Goal: Information Seeking & Learning: Learn about a topic

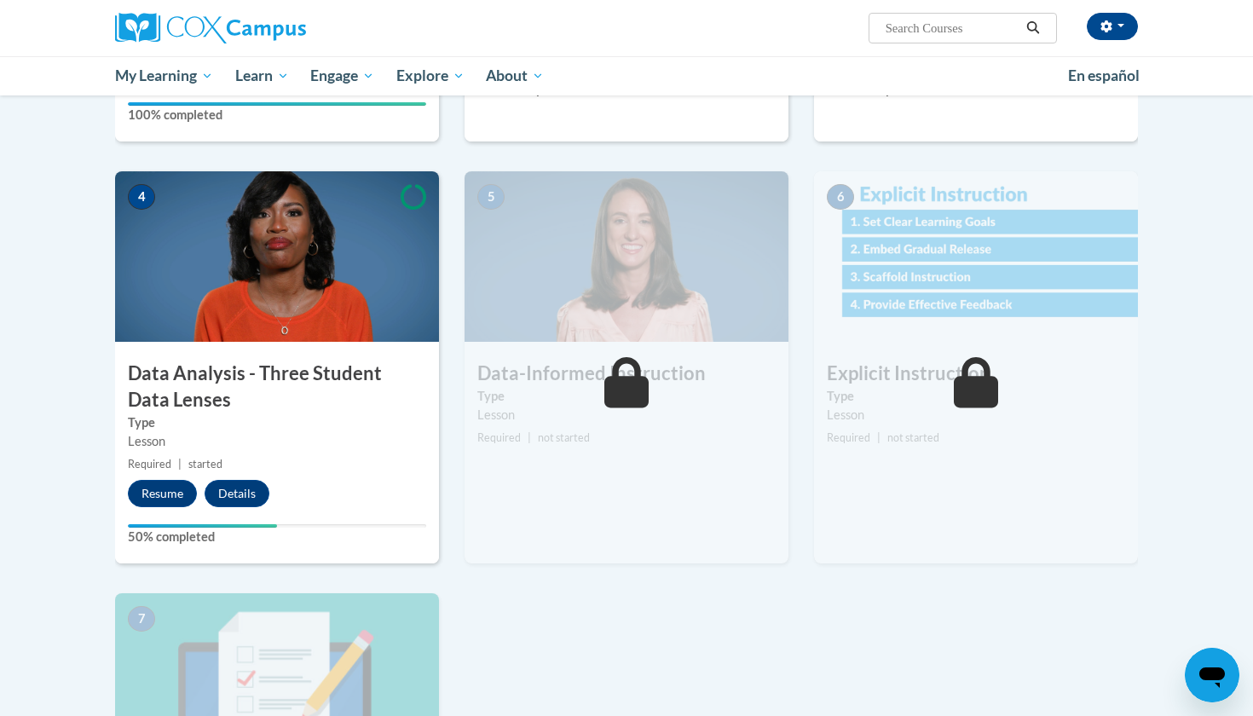
scroll to position [651, 0]
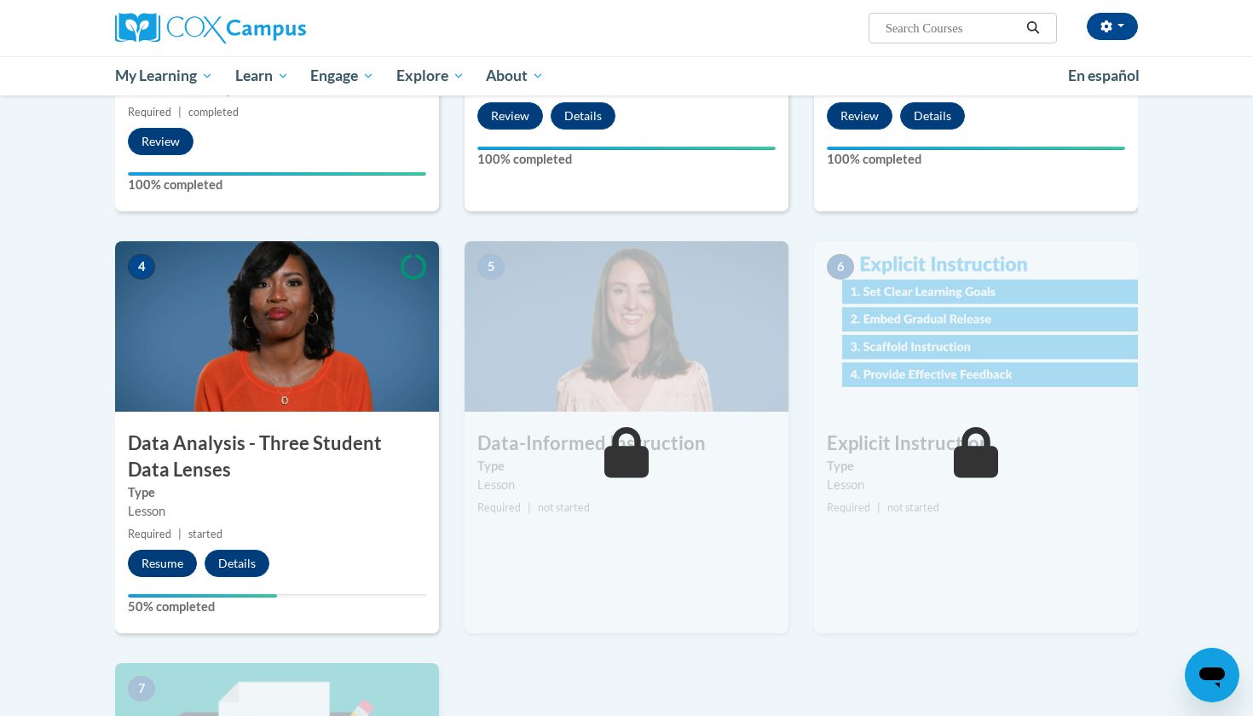
click at [176, 562] on button "Resume" at bounding box center [162, 563] width 69 height 27
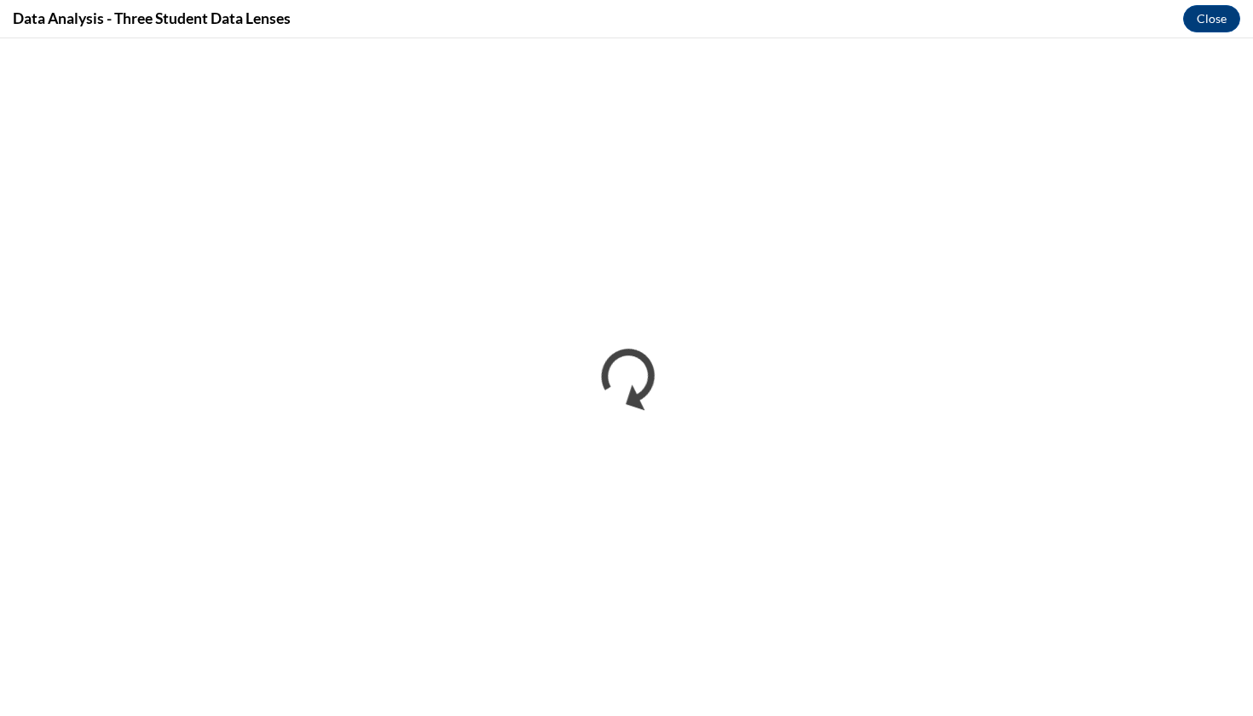
scroll to position [0, 0]
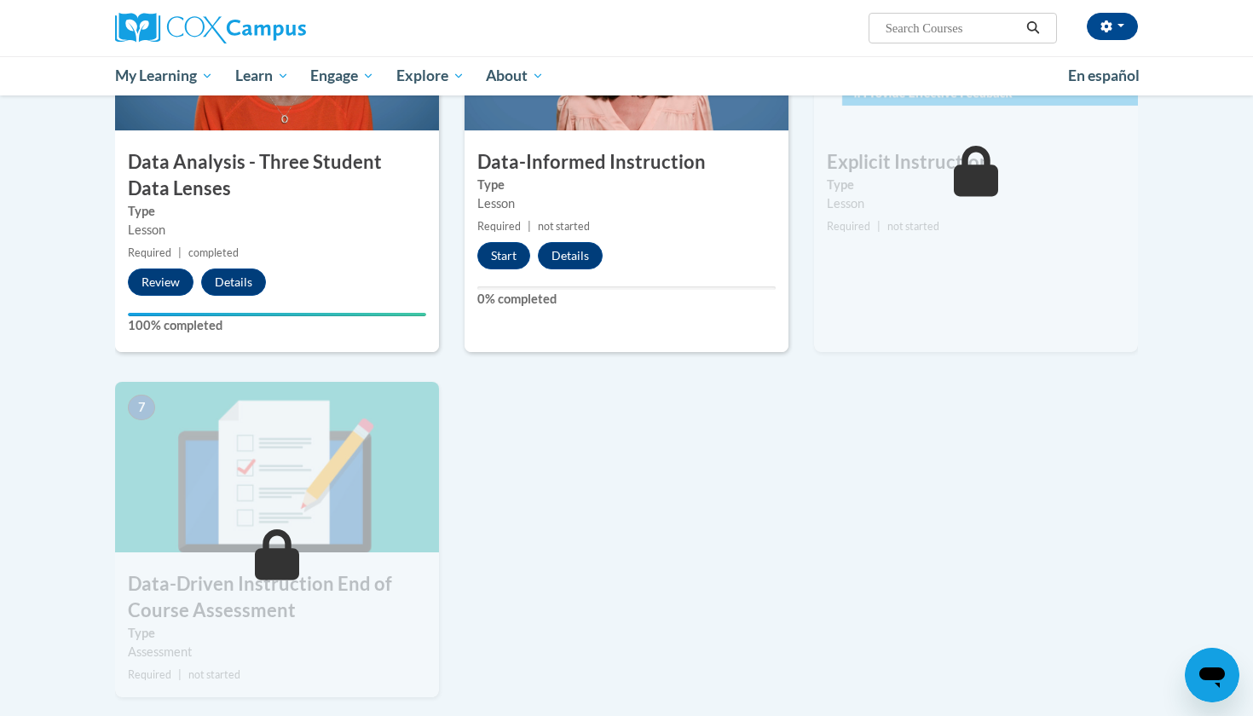
scroll to position [794, 0]
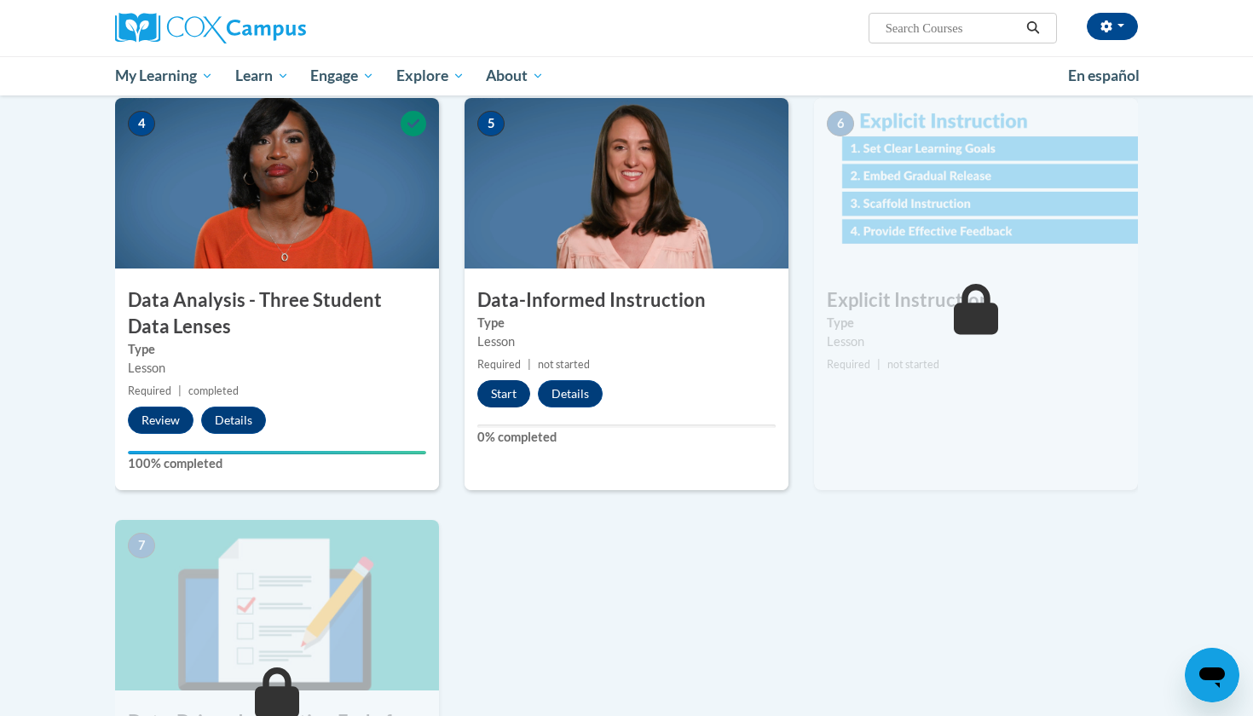
click at [500, 400] on button "Start" at bounding box center [503, 393] width 53 height 27
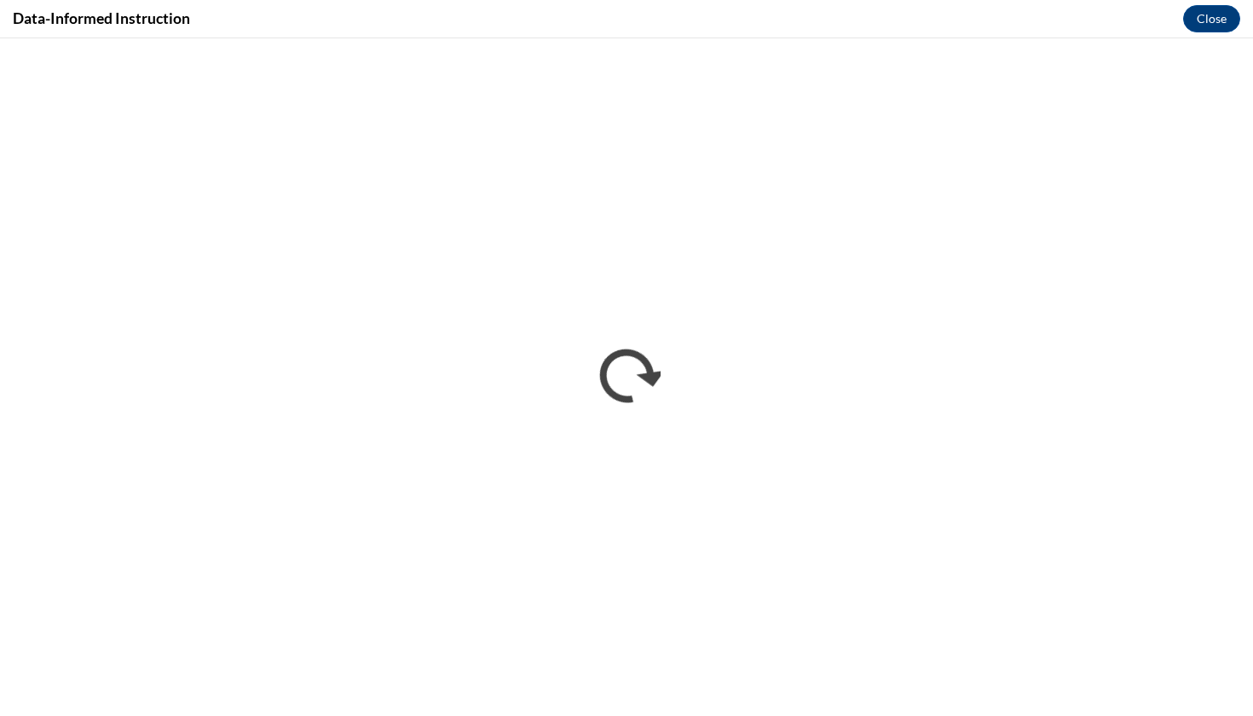
scroll to position [0, 0]
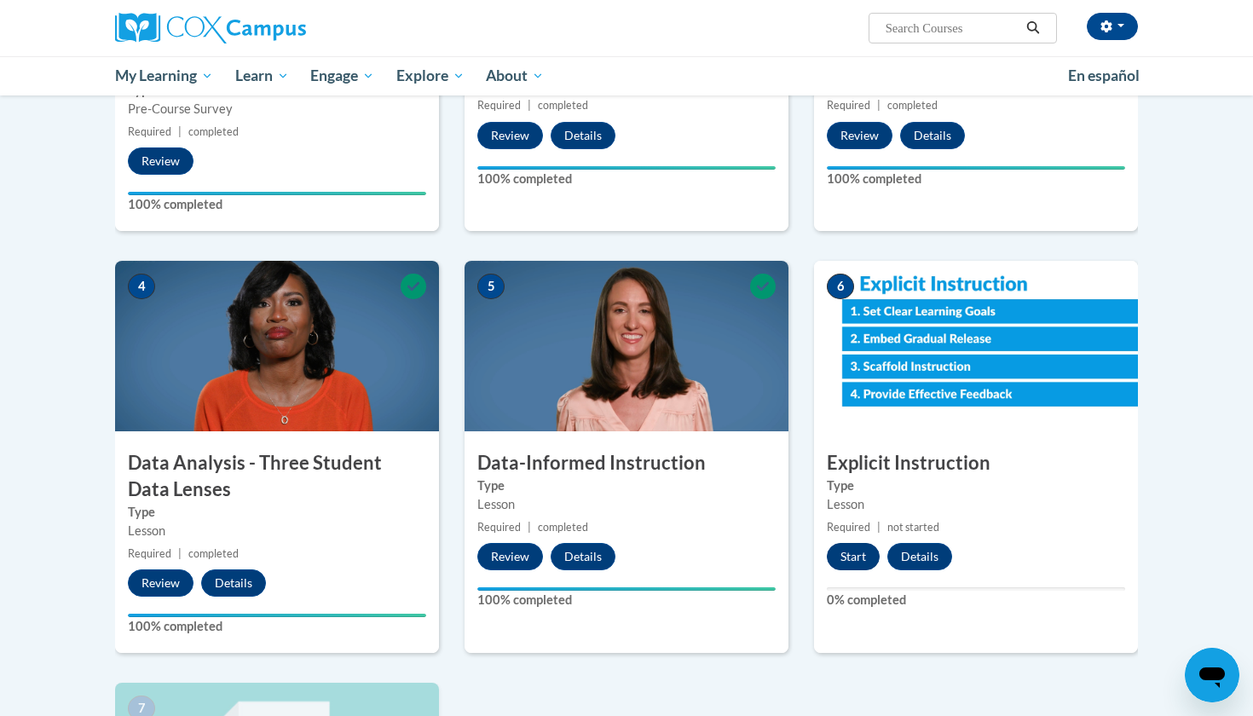
click at [859, 548] on button "Start" at bounding box center [853, 556] width 53 height 27
